Goal: Navigation & Orientation: Understand site structure

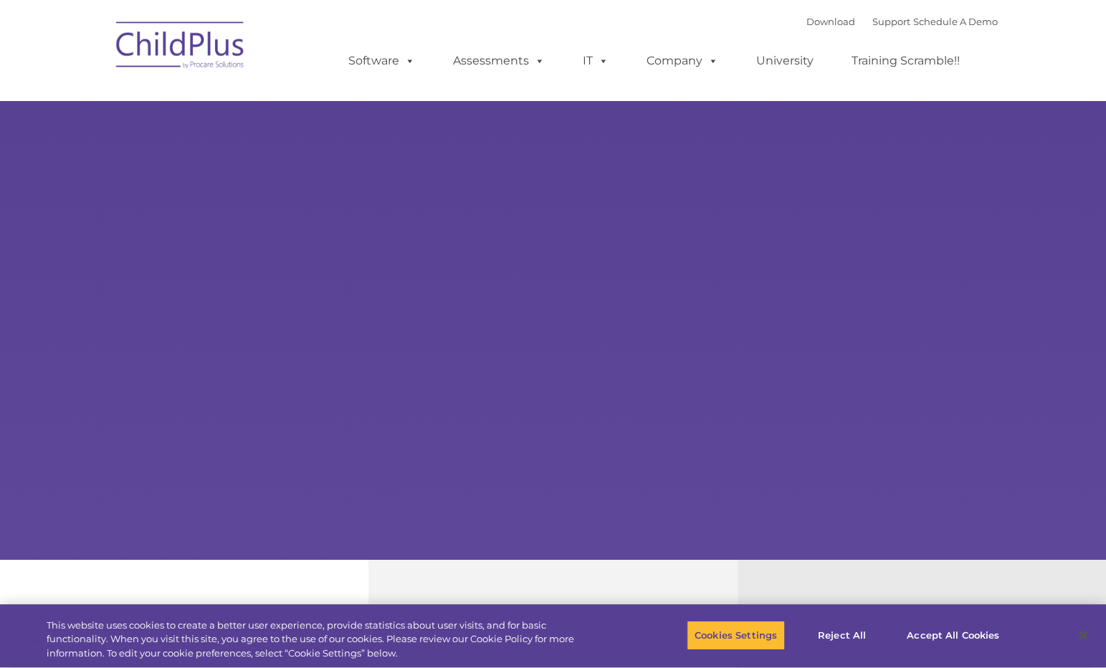
select select "MEDIUM"
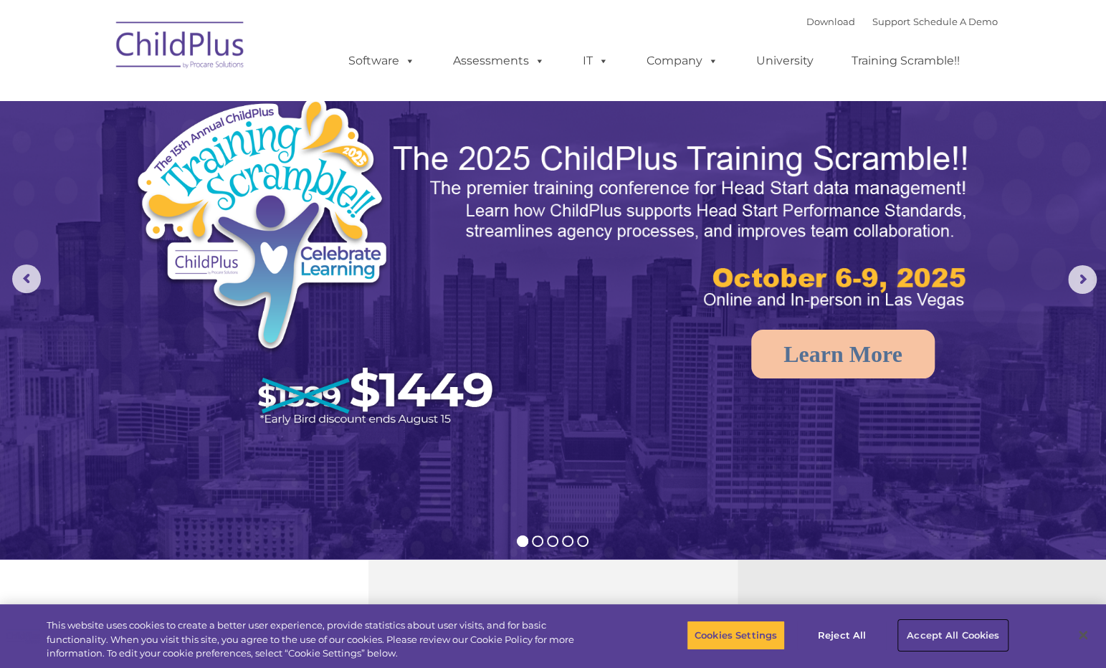
click at [944, 627] on button "Accept All Cookies" at bounding box center [953, 635] width 108 height 30
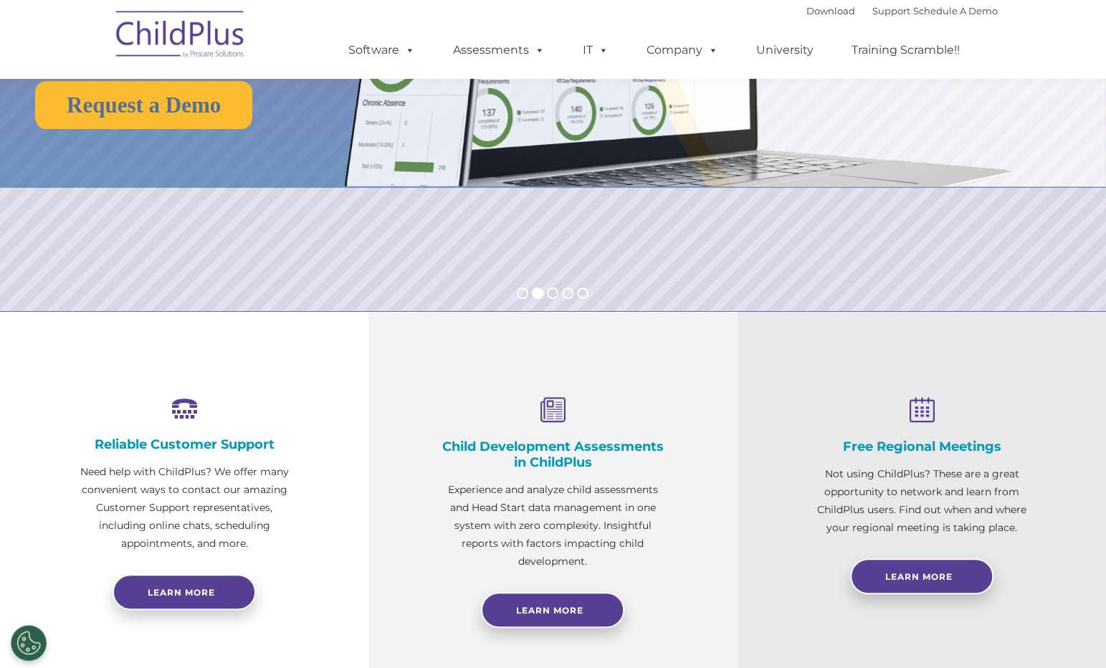
scroll to position [127, 0]
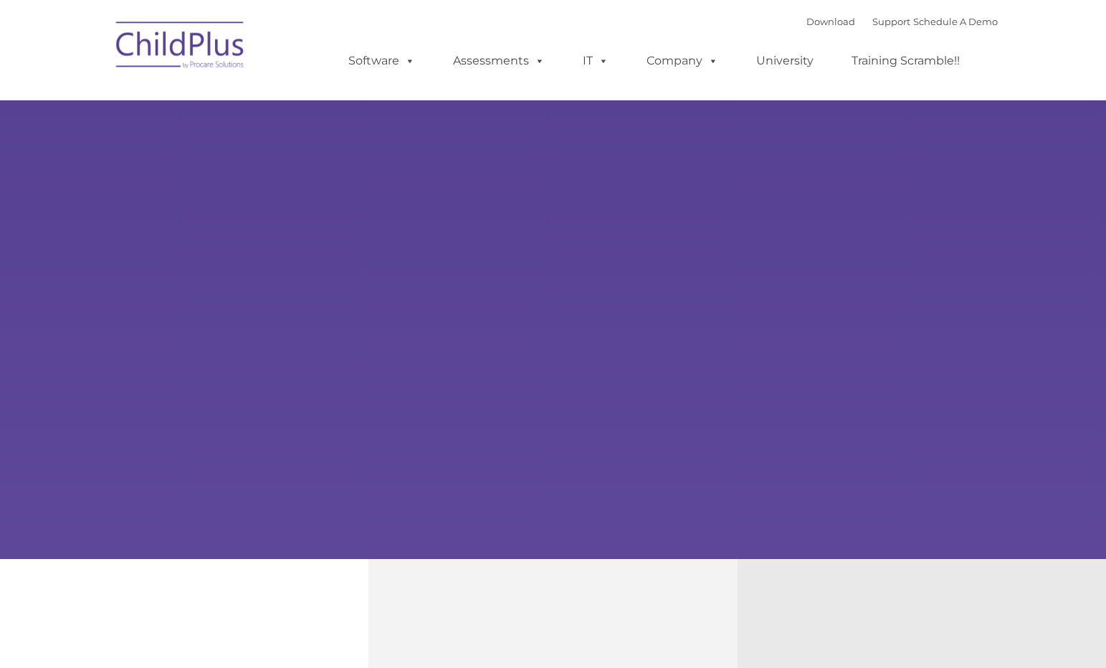
type input ""
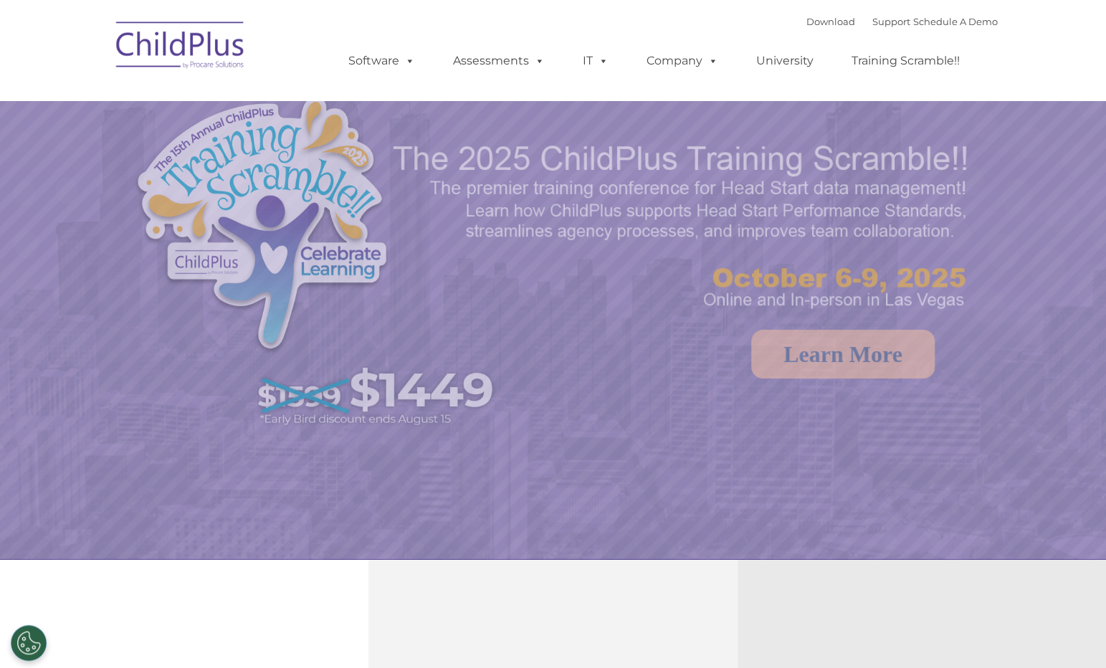
select select "MEDIUM"
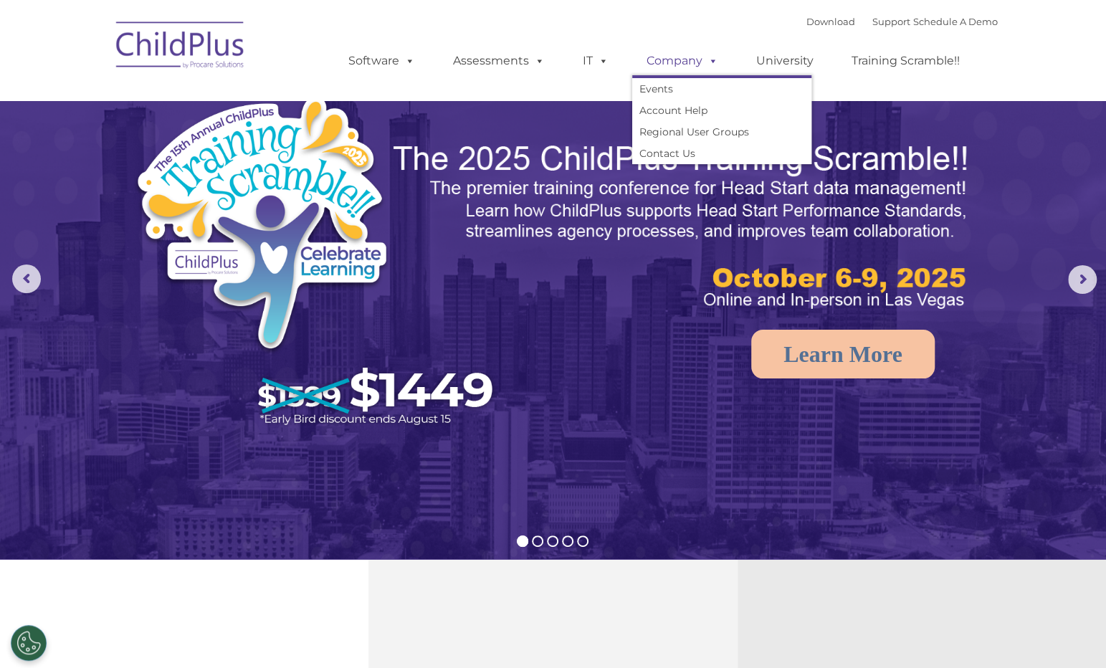
click at [710, 61] on span at bounding box center [711, 61] width 16 height 14
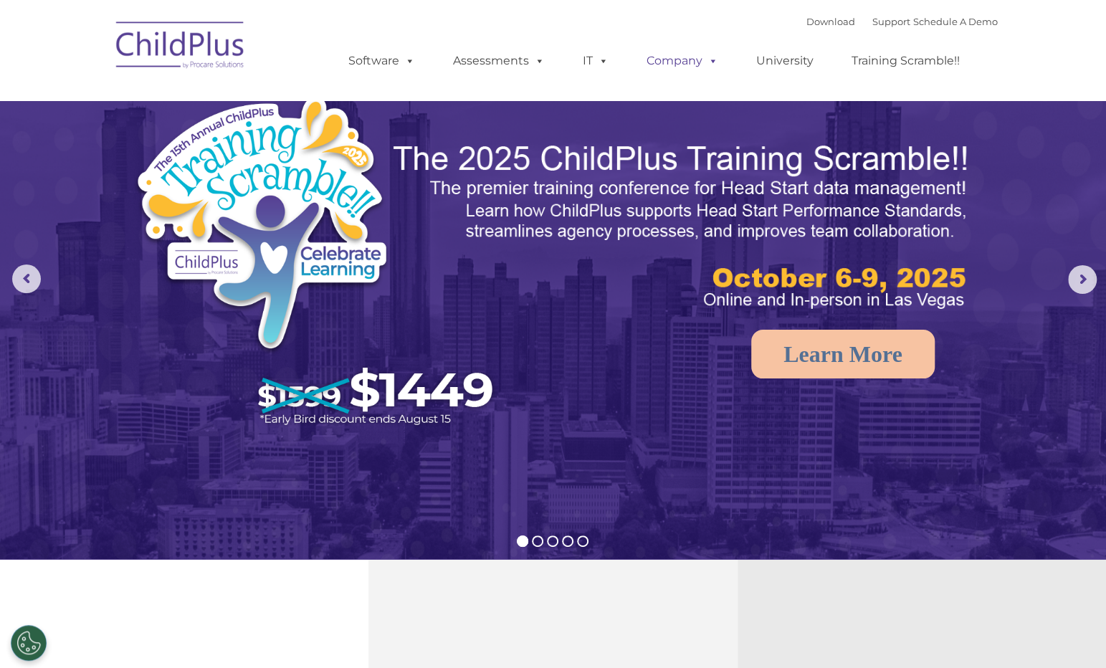
click at [710, 61] on span at bounding box center [711, 61] width 16 height 14
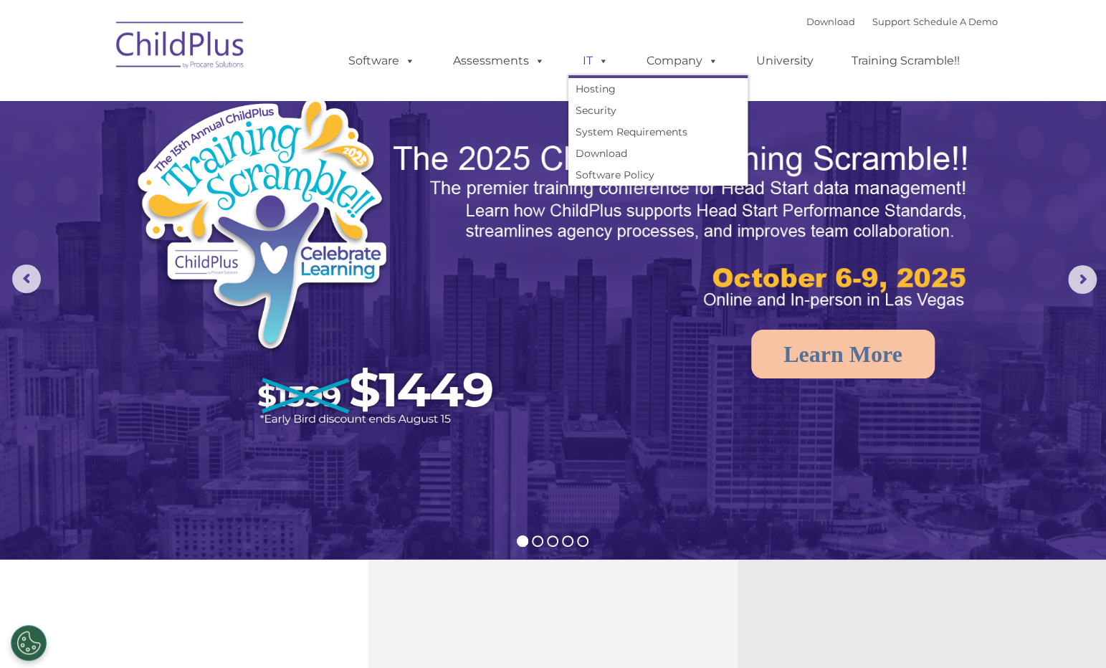
click at [605, 62] on span at bounding box center [601, 61] width 16 height 14
